Goal: Information Seeking & Learning: Learn about a topic

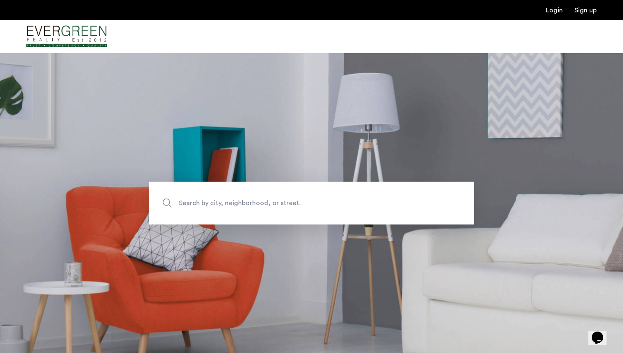
click at [227, 207] on span "Search by city, neighborhood, or street." at bounding box center [293, 202] width 228 height 11
click at [227, 207] on input "Search by city, neighborhood, or street." at bounding box center [311, 203] width 325 height 43
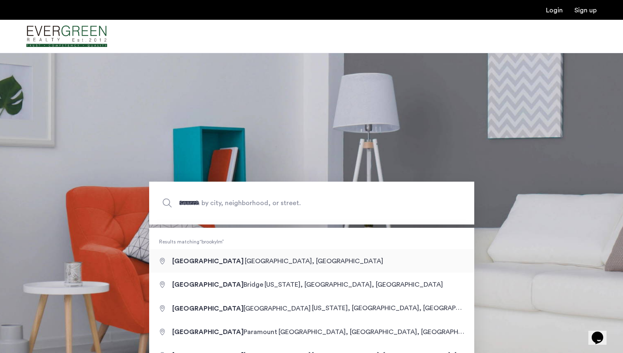
type input "**********"
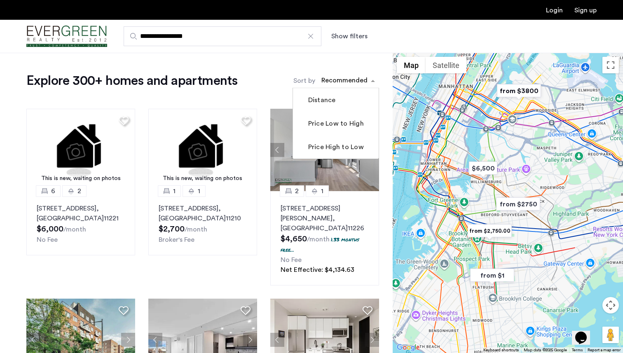
click at [359, 80] on div "sort-apartment" at bounding box center [344, 81] width 49 height 11
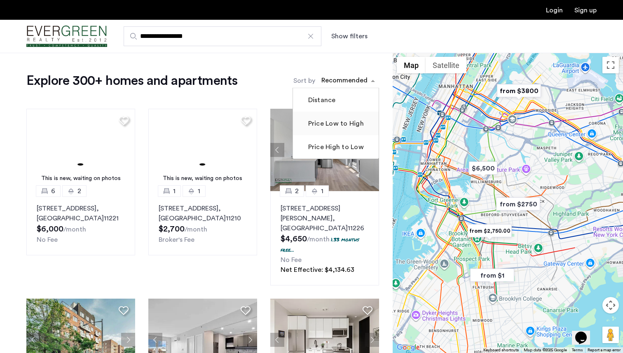
click at [349, 128] on label "Price Low to High" at bounding box center [335, 124] width 57 height 10
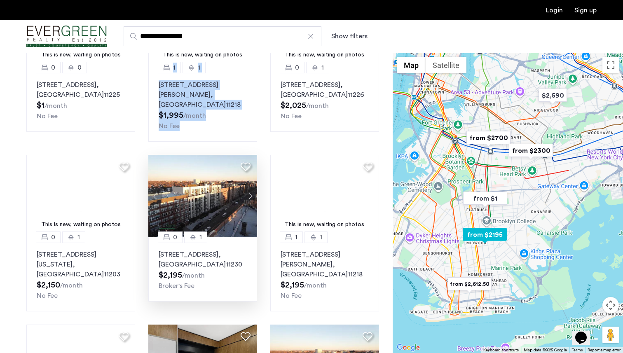
scroll to position [99, 0]
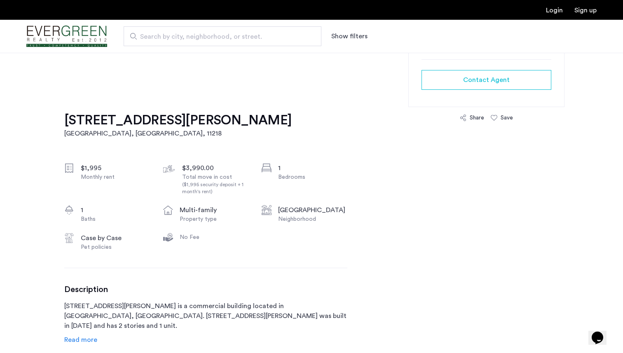
scroll to position [274, 0]
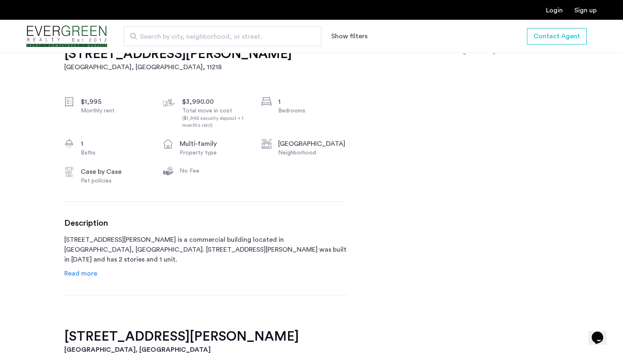
click at [75, 270] on span "Read more" at bounding box center [80, 273] width 33 height 7
